Goal: Navigation & Orientation: Find specific page/section

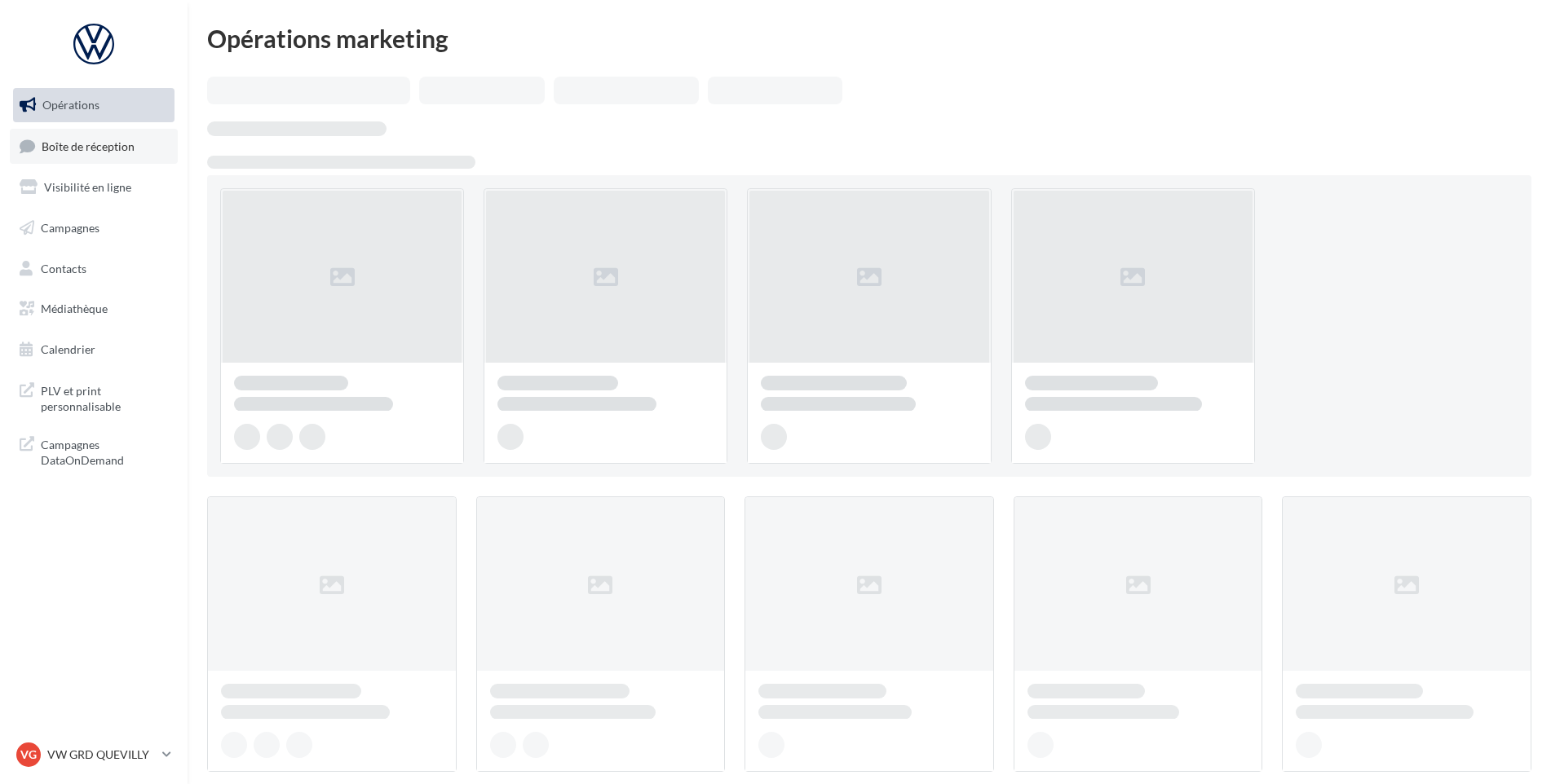
click at [96, 136] on link "Boîte de réception" at bounding box center [94, 146] width 168 height 35
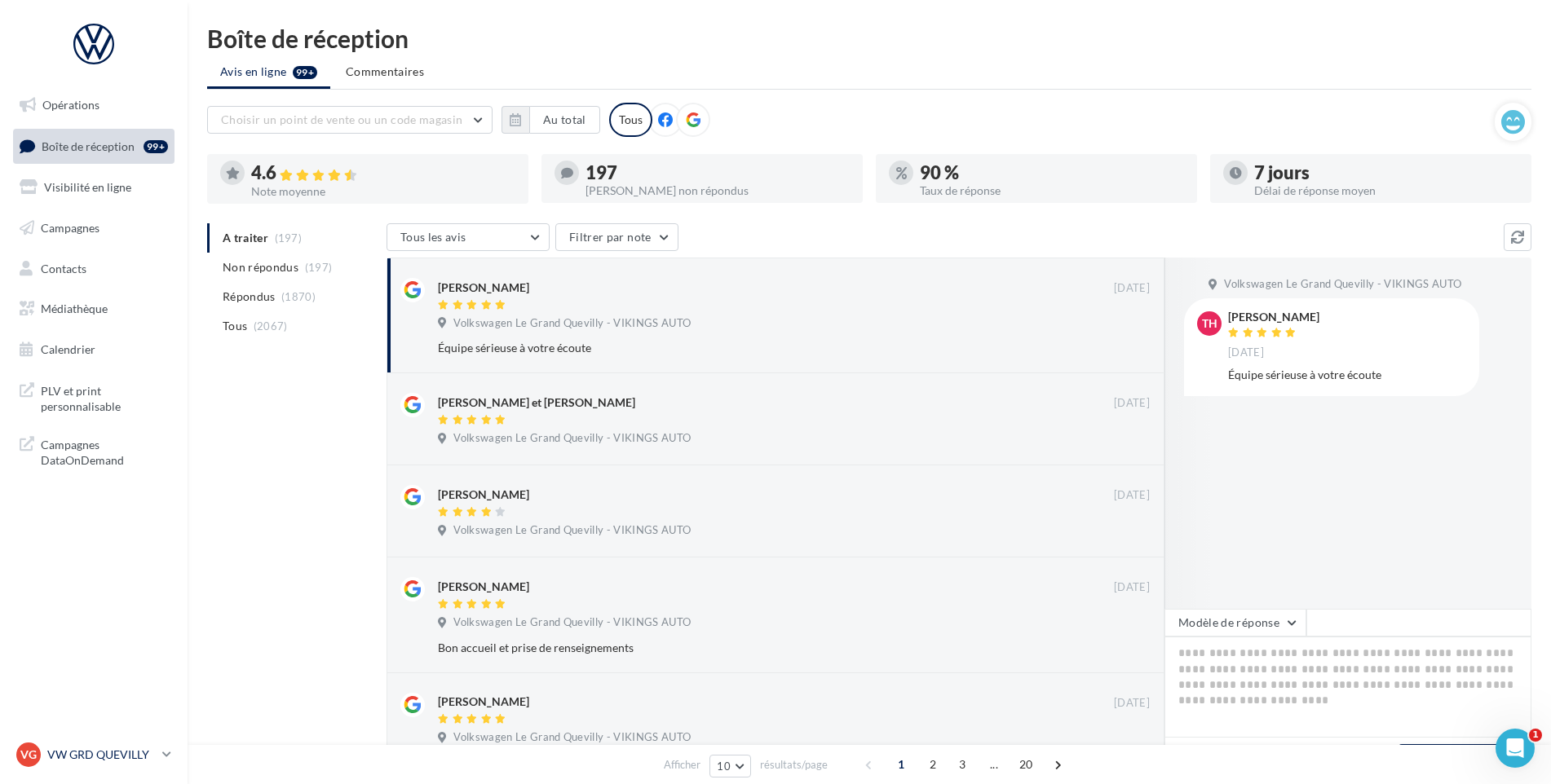
click at [157, 770] on link "VG VW GRD QUEVILLY vw-leg-vau" at bounding box center [94, 755] width 162 height 31
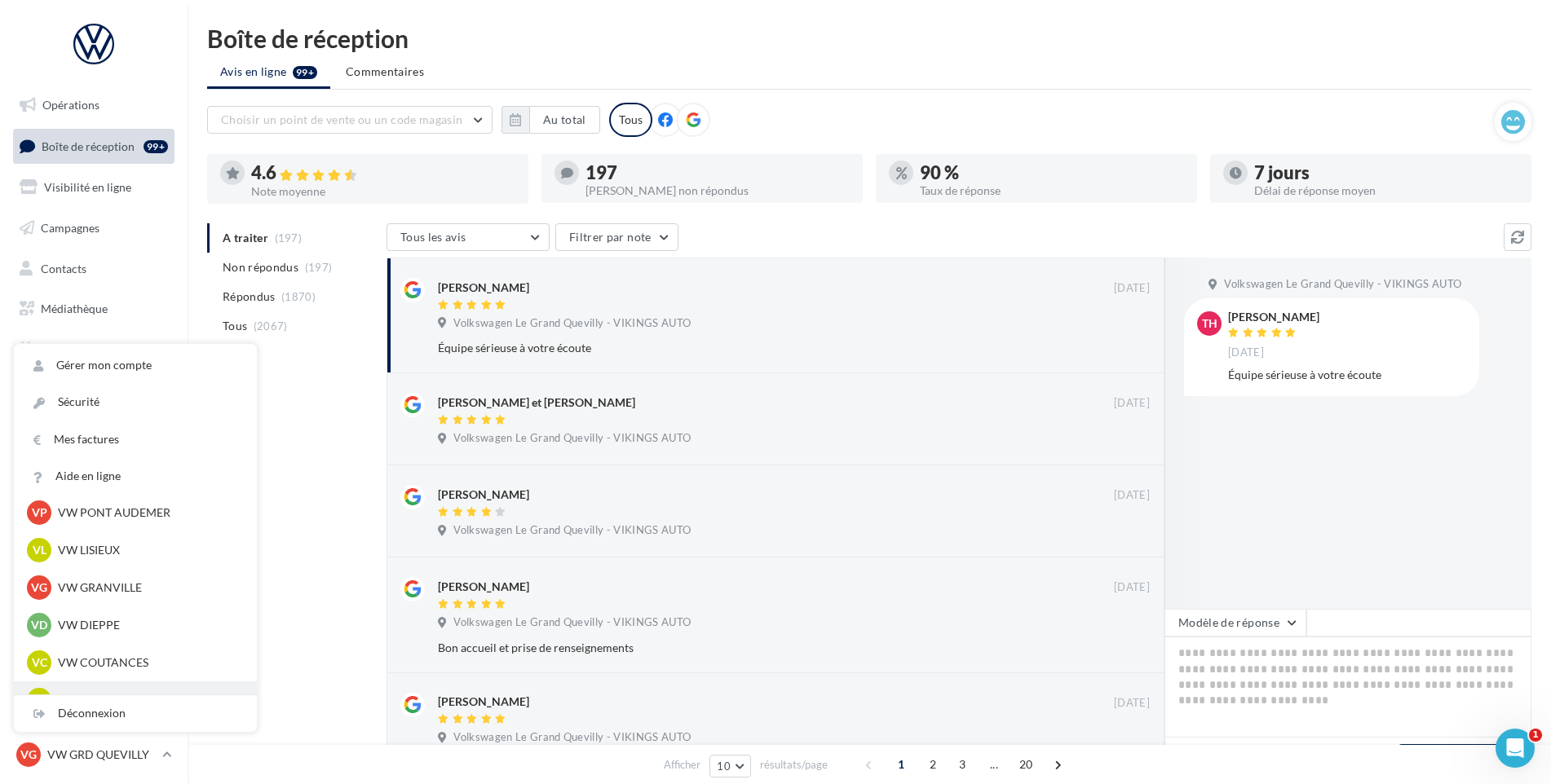
scroll to position [326, 0]
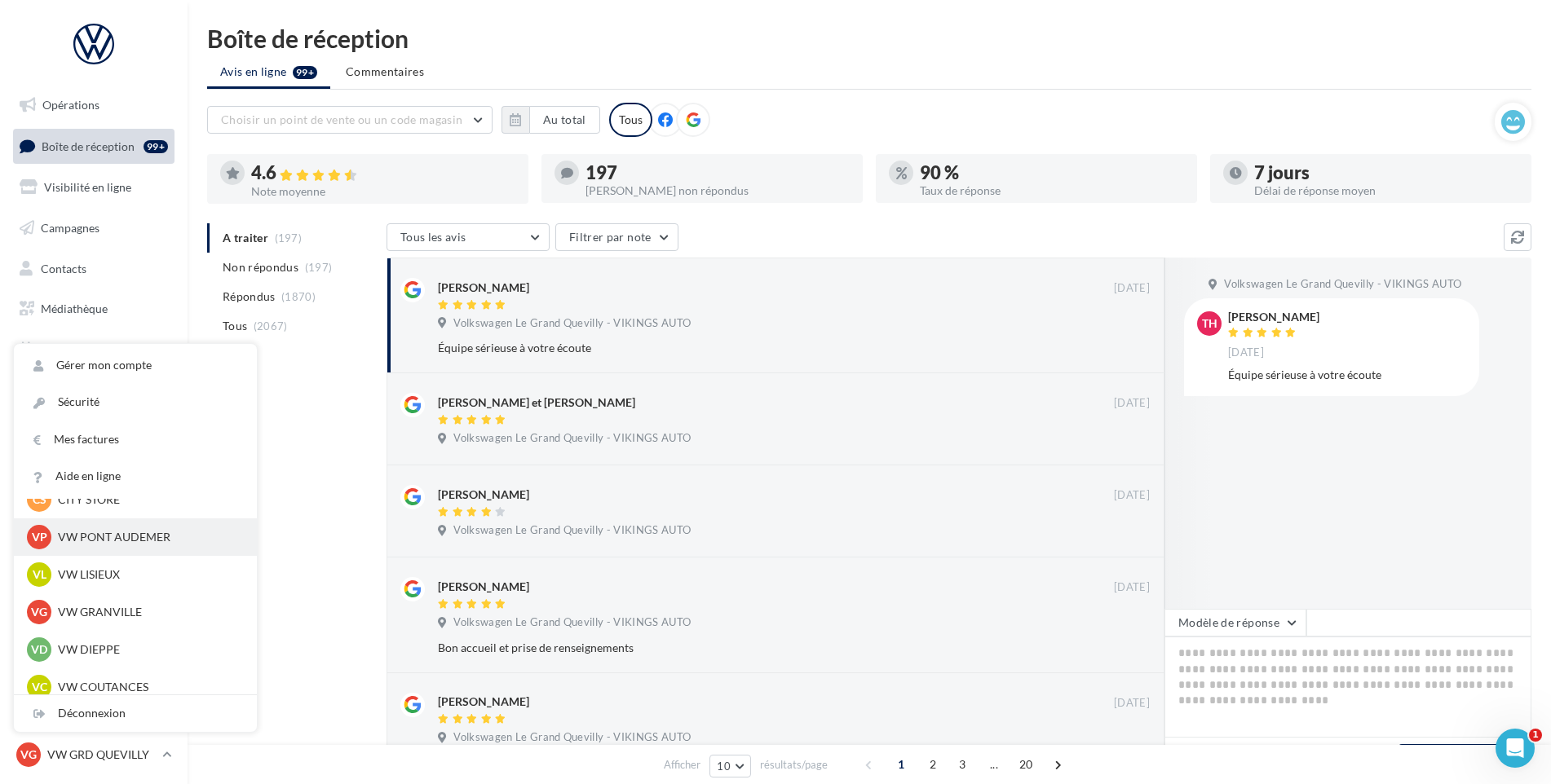
click at [119, 543] on p "VW PONT AUDEMER" at bounding box center [147, 537] width 180 height 16
